Goal: Transaction & Acquisition: Purchase product/service

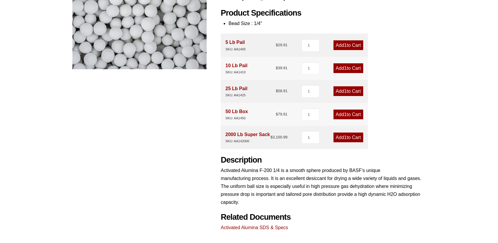
scroll to position [151, 0]
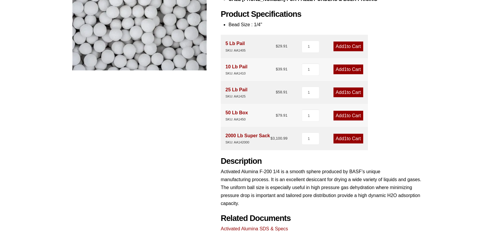
click at [349, 94] on link "Add 1 to Cart" at bounding box center [348, 92] width 30 height 10
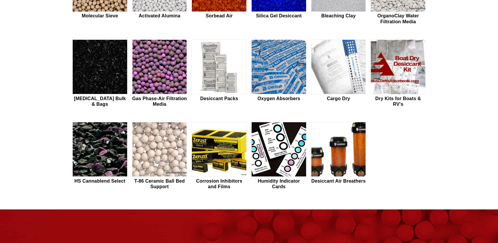
scroll to position [225, 0]
click at [285, 146] on img at bounding box center [278, 149] width 54 height 55
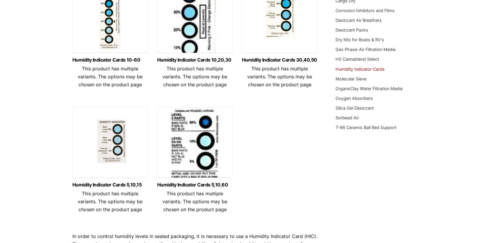
scroll to position [109, 0]
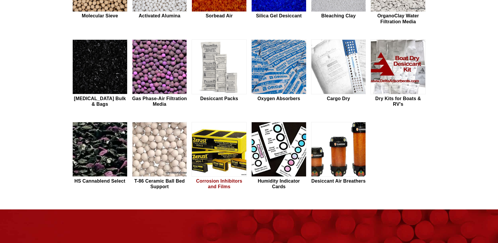
click at [223, 169] on img at bounding box center [219, 149] width 54 height 55
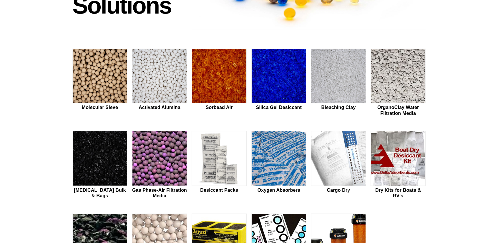
scroll to position [131, 0]
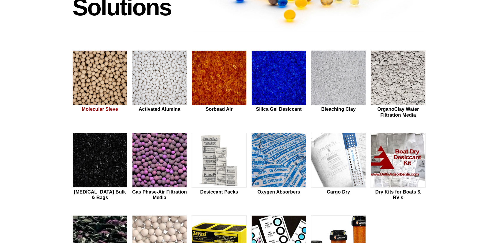
click at [110, 73] on img at bounding box center [100, 78] width 54 height 55
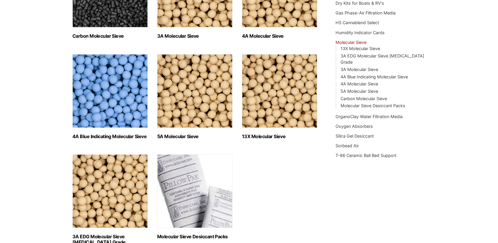
scroll to position [145, 0]
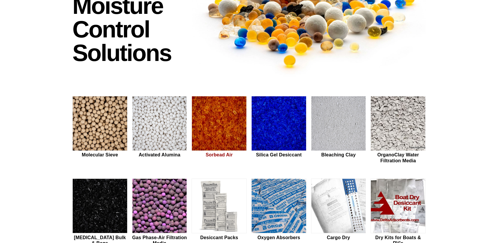
click at [229, 116] on img at bounding box center [219, 123] width 54 height 55
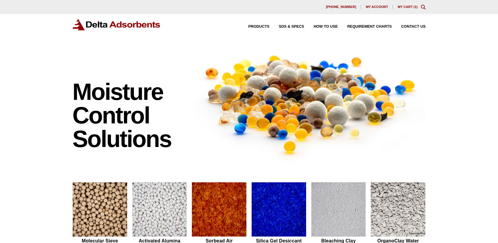
click at [404, 8] on link "My Cart ( 1 )" at bounding box center [407, 7] width 20 height 4
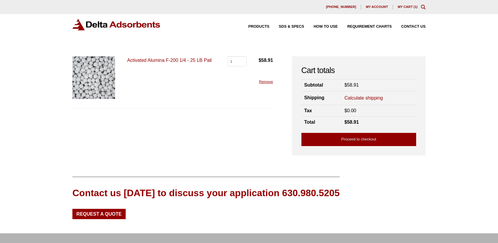
click at [356, 95] on link "Calculate shipping" at bounding box center [363, 98] width 39 height 6
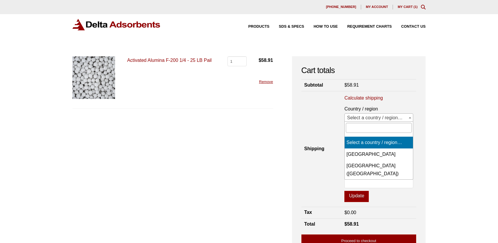
click at [368, 116] on span "Select a country / region…" at bounding box center [378, 118] width 68 height 8
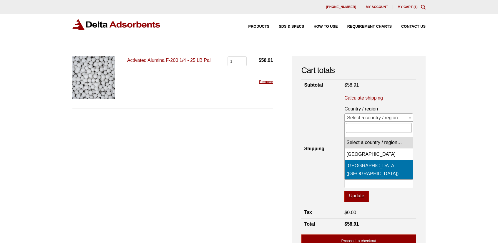
select select "US"
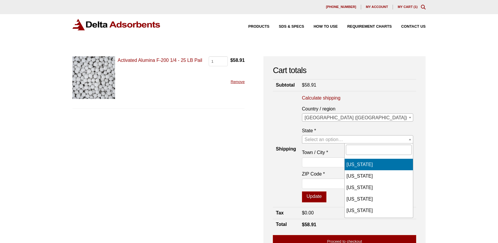
click at [343, 138] on span "Select an option…" at bounding box center [323, 139] width 39 height 5
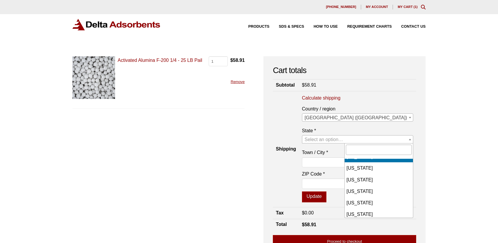
scroll to position [228, 0]
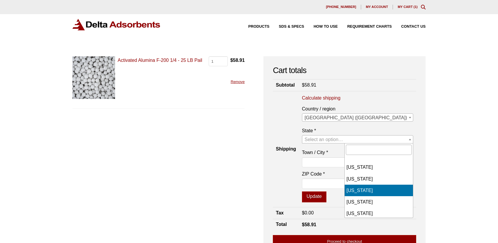
select select "MI"
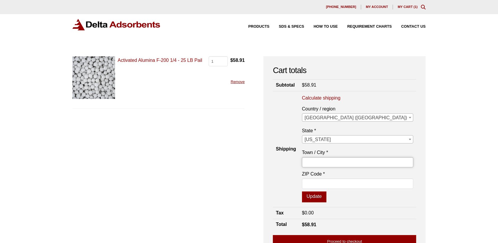
click at [361, 161] on input "Town / City *" at bounding box center [357, 162] width 111 height 10
type input "STERLING HTS"
click at [380, 180] on input "48313-5063" at bounding box center [357, 183] width 111 height 10
type input "48313"
click at [326, 195] on button "Update" at bounding box center [314, 196] width 24 height 11
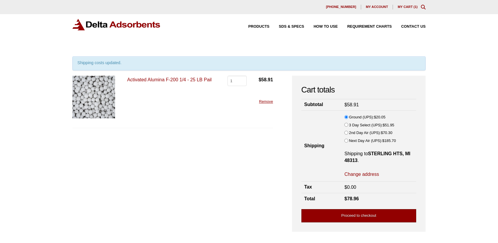
click at [354, 214] on link "Proceed to checkout" at bounding box center [358, 215] width 115 height 13
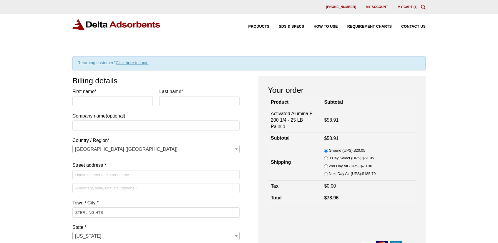
select select "MI"
click at [124, 98] on input "First name *" at bounding box center [112, 101] width 80 height 10
type input "[PERSON_NAME]"
type input "White"
type input "39388 Fenmore Ct."
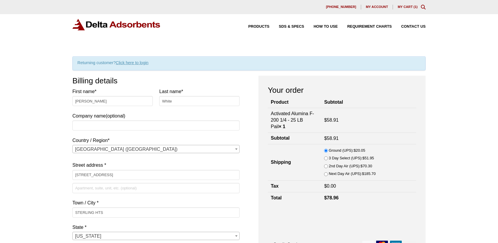
type input "5867679954"
type input "Dustinbikes@gmail.com"
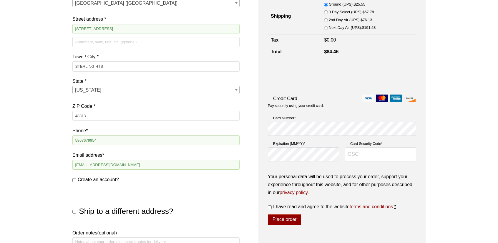
scroll to position [147, 0]
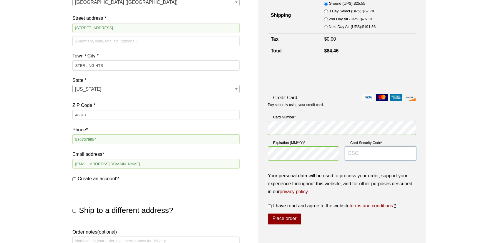
click at [356, 151] on input "Card Security Code *" at bounding box center [380, 153] width 71 height 14
type input "122"
click at [298, 205] on span "I have read and agree to the website terms and conditions" at bounding box center [333, 205] width 120 height 5
click at [271, 205] on input "I have read and agree to the website terms and conditions *" at bounding box center [270, 206] width 4 height 4
checkbox input "true"
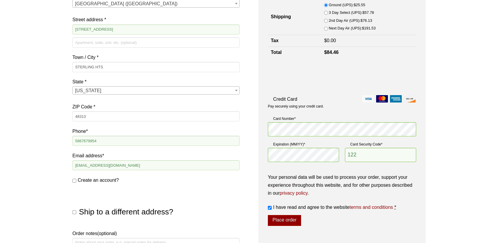
scroll to position [147, 0]
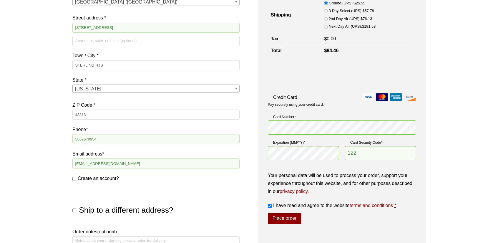
click at [280, 217] on button "Place order" at bounding box center [284, 218] width 33 height 11
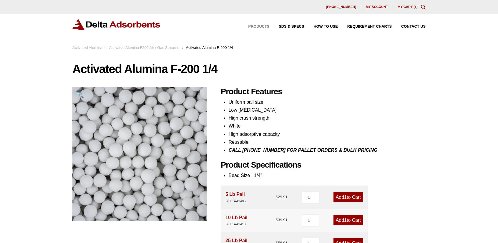
click at [254, 26] on span "Products" at bounding box center [258, 27] width 21 height 4
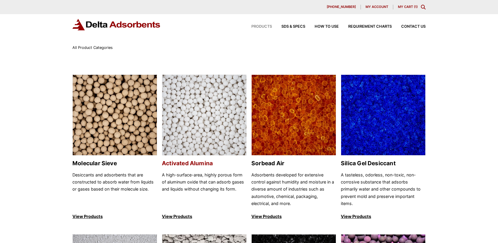
click at [209, 100] on img at bounding box center [204, 115] width 84 height 81
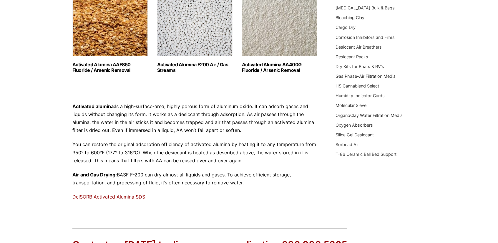
scroll to position [117, 0]
